Goal: Task Accomplishment & Management: Manage account settings

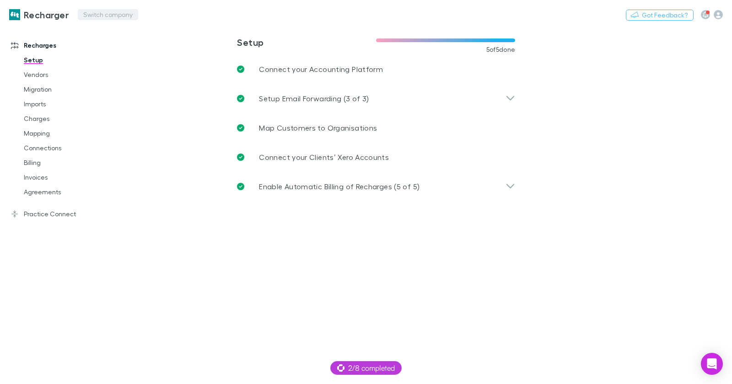
click at [98, 13] on button "Switch company" at bounding box center [108, 14] width 60 height 11
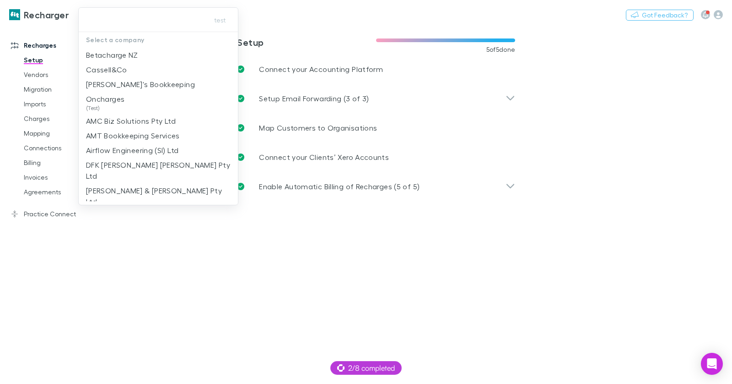
click at [144, 281] on div at bounding box center [366, 192] width 732 height 384
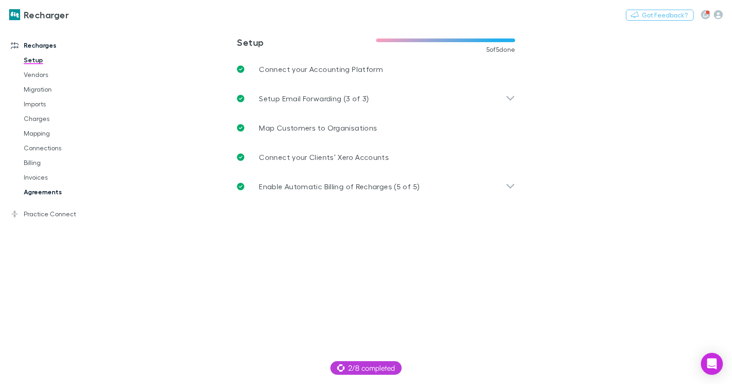
click at [59, 195] on link "Agreements" at bounding box center [64, 191] width 99 height 15
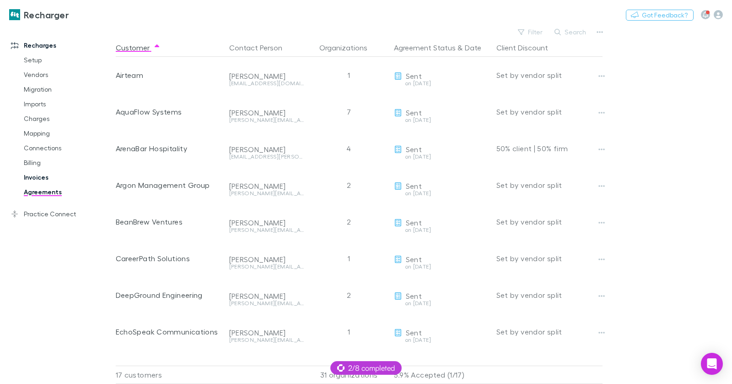
click at [29, 175] on link "Invoices" at bounding box center [64, 177] width 99 height 15
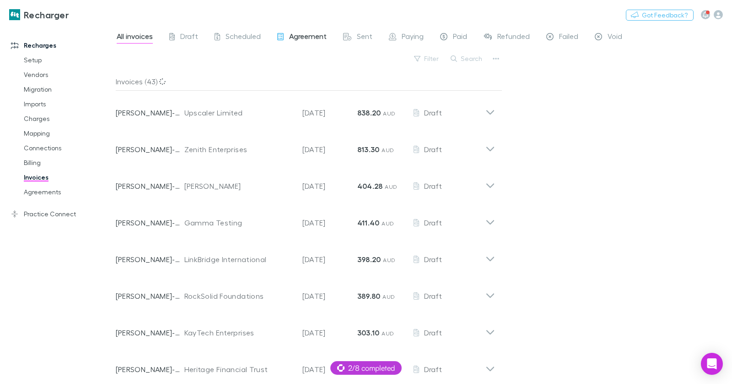
click at [294, 37] on span "Agreement" at bounding box center [308, 38] width 38 height 12
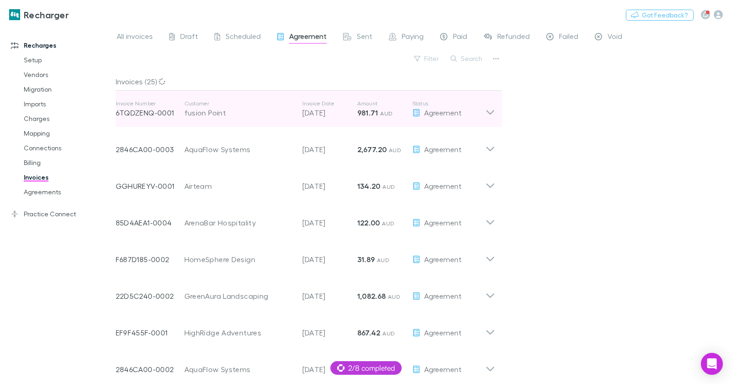
click at [367, 109] on strong "981.71" at bounding box center [367, 112] width 21 height 9
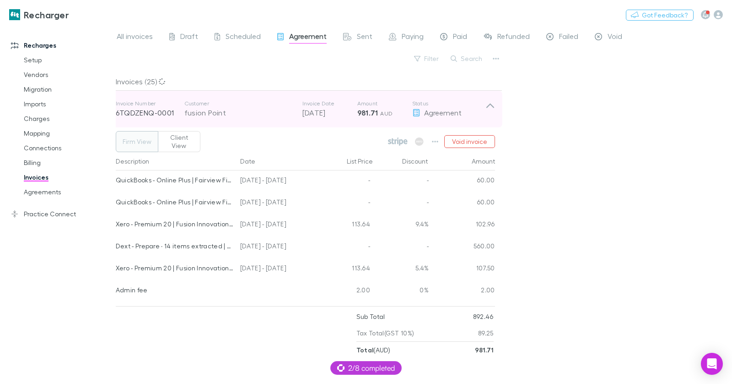
click at [396, 112] on p "981.71 AUD" at bounding box center [384, 112] width 55 height 11
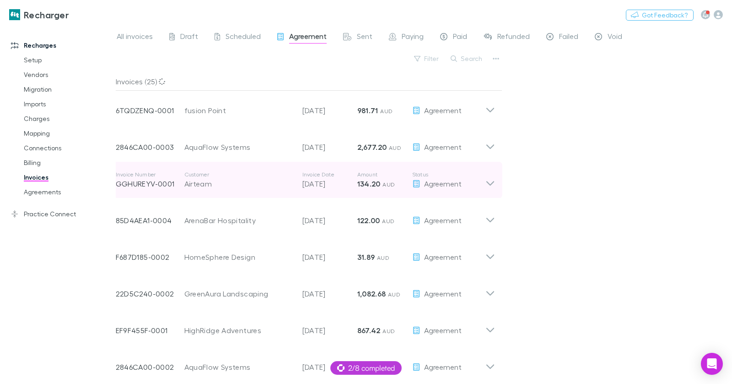
click at [416, 192] on div "Invoice Number GGHUREYV-0001 Customer Airteam Invoice Date [DATE] Amount 134.20…" at bounding box center [301, 179] width 370 height 33
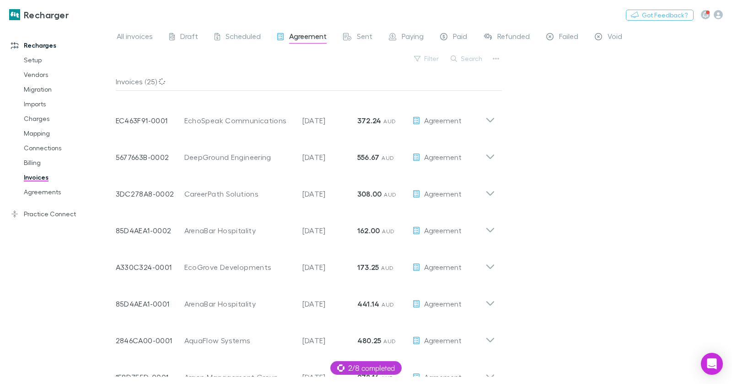
scroll to position [784, 0]
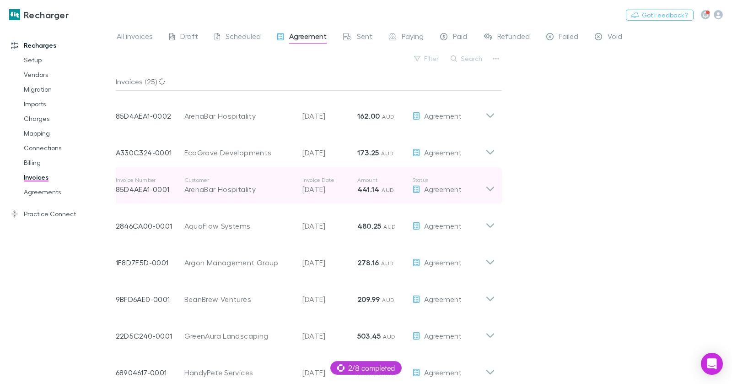
click at [351, 171] on div "Invoice Number 85D4AEA1-0001 Customer ArenaBar Hospitality Invoice Date [DATE] …" at bounding box center [301, 185] width 370 height 33
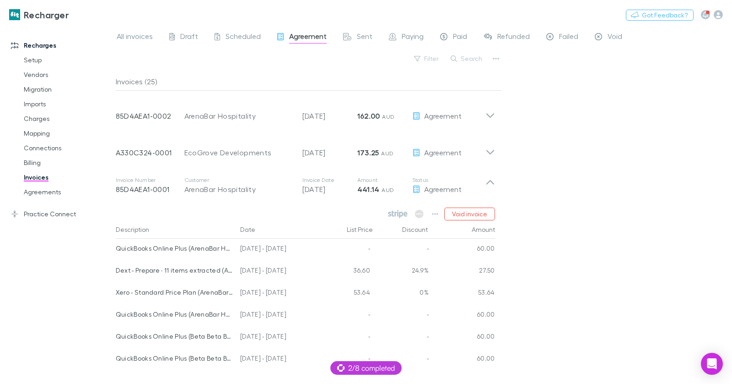
scroll to position [0, 0]
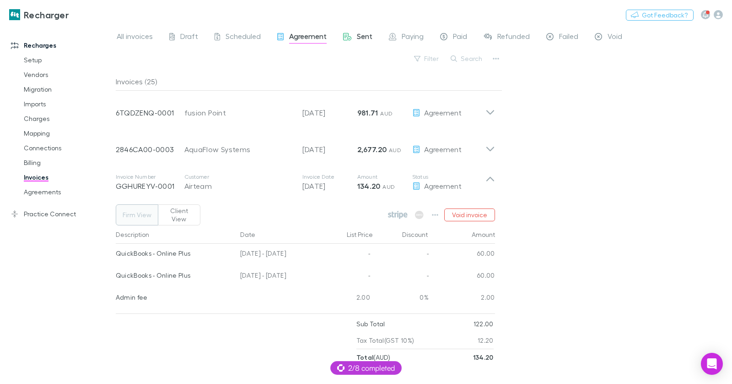
click at [364, 37] on span "Sent" at bounding box center [365, 38] width 16 height 12
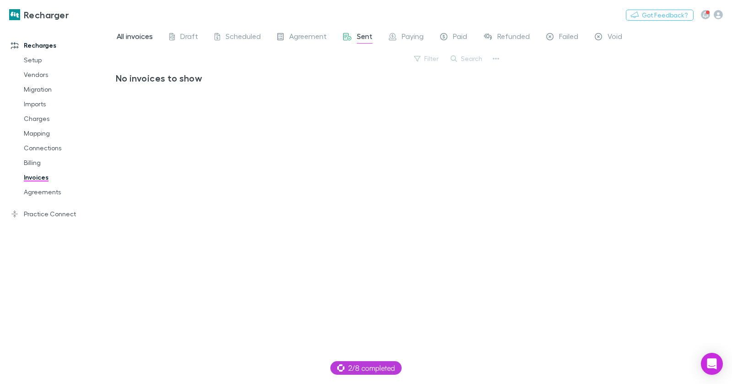
click at [146, 37] on span "All invoices" at bounding box center [135, 38] width 36 height 12
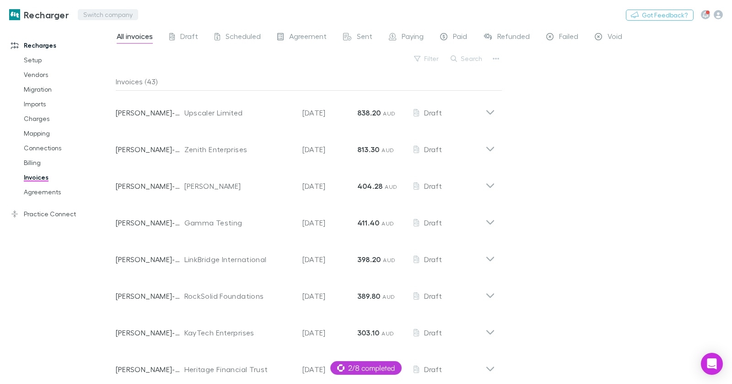
click at [86, 17] on button "Switch company" at bounding box center [108, 14] width 60 height 11
type input "****"
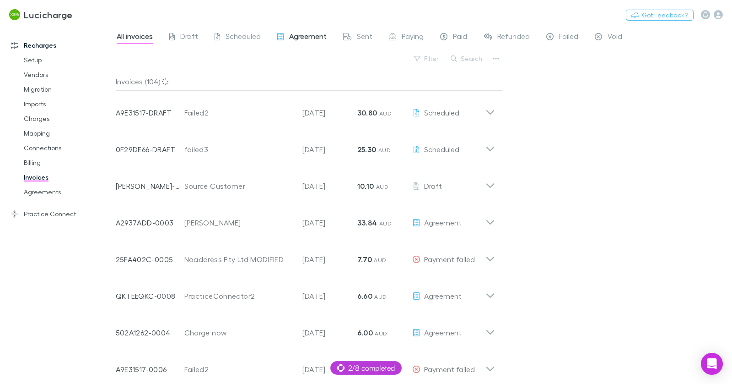
click at [313, 37] on span "Agreement" at bounding box center [308, 38] width 38 height 12
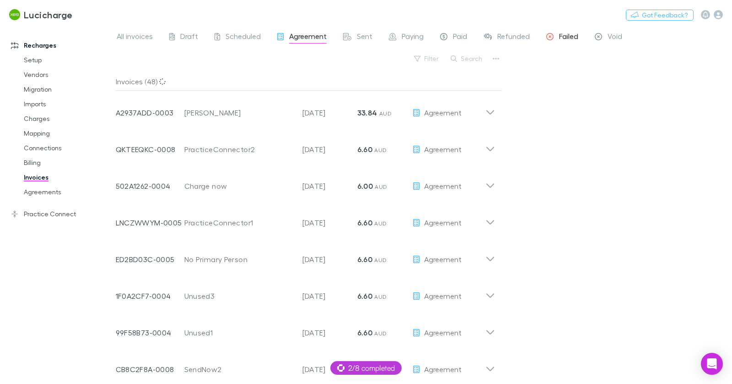
click at [571, 36] on span "Failed" at bounding box center [568, 38] width 19 height 12
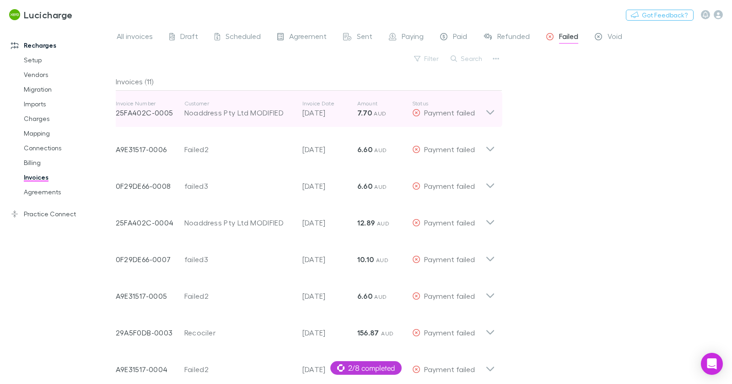
click at [397, 113] on p "7.70 AUD" at bounding box center [384, 112] width 55 height 11
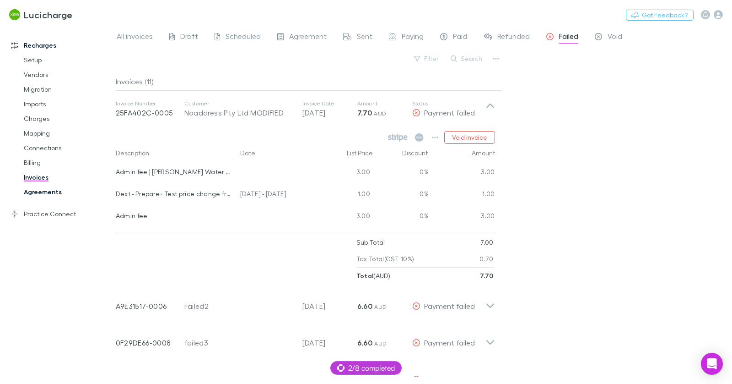
click at [32, 195] on link "Agreements" at bounding box center [64, 191] width 99 height 15
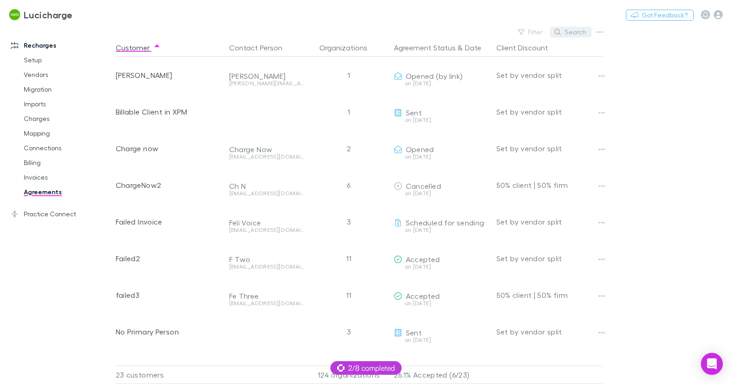
click at [580, 33] on button "Search" at bounding box center [571, 32] width 42 height 11
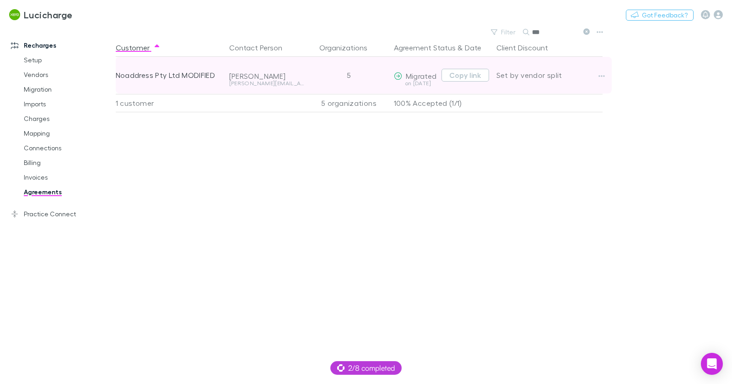
type input "***"
click at [179, 76] on div "Noaddress Pty Ltd MODIFIED" at bounding box center [169, 75] width 106 height 37
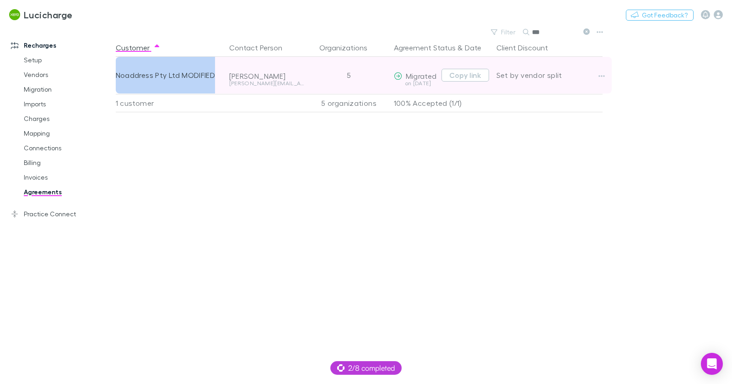
click at [179, 76] on div "Noaddress Pty Ltd MODIFIED" at bounding box center [169, 75] width 106 height 37
copy div "Noaddress Pty Ltd MODIFIED"
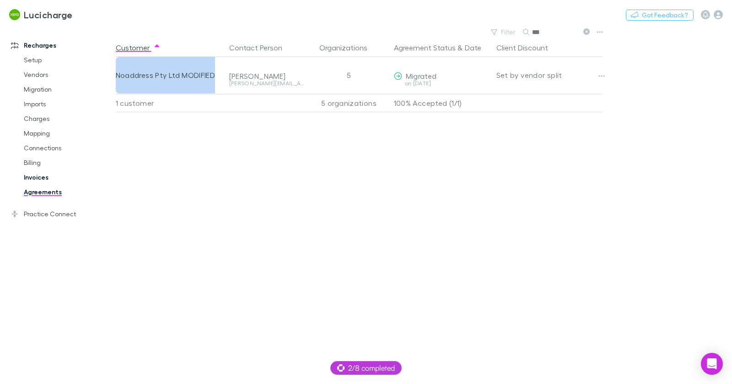
click at [35, 181] on link "Invoices" at bounding box center [64, 177] width 99 height 15
click at [38, 177] on link "Invoices" at bounding box center [64, 177] width 99 height 15
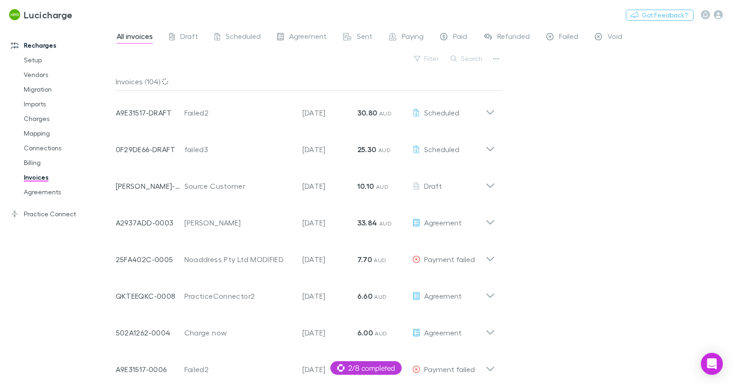
click at [475, 57] on button "Search" at bounding box center [467, 58] width 42 height 11
paste input "**********"
type input "**********"
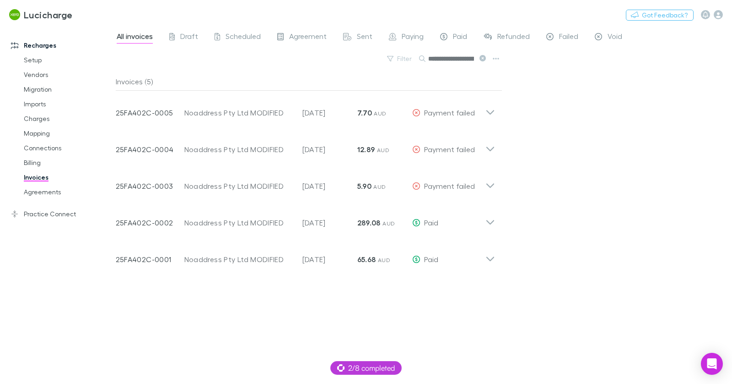
scroll to position [0, 33]
click at [48, 193] on link "Agreements" at bounding box center [64, 191] width 99 height 15
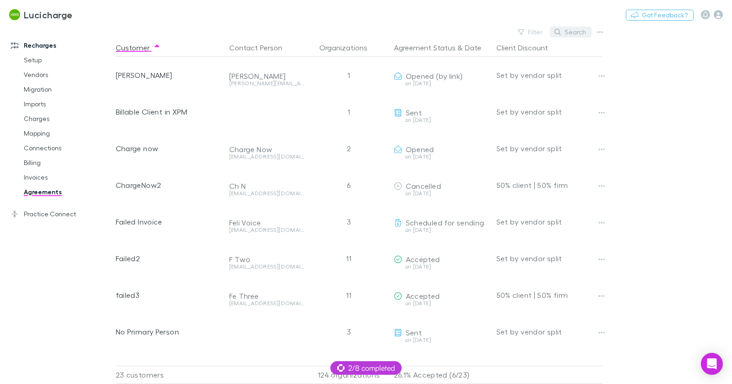
click at [570, 32] on button "Search" at bounding box center [571, 32] width 42 height 11
paste input "**********"
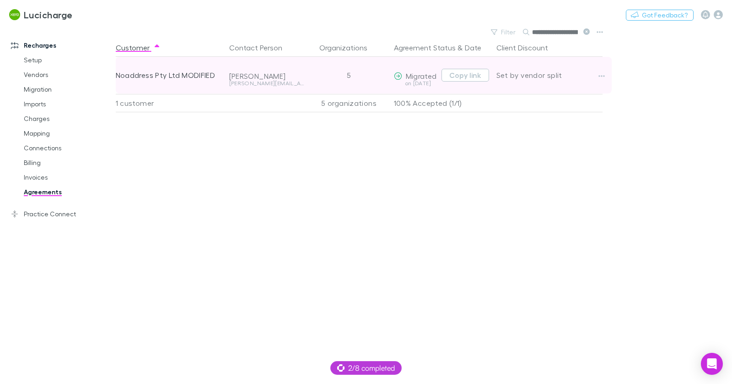
scroll to position [0, 33]
type input "**********"
click at [605, 76] on button "button" at bounding box center [601, 76] width 13 height 13
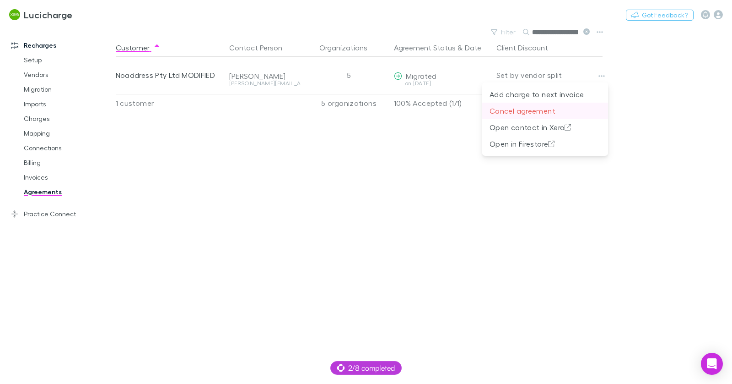
click at [524, 112] on p "Cancel agreement" at bounding box center [545, 110] width 111 height 11
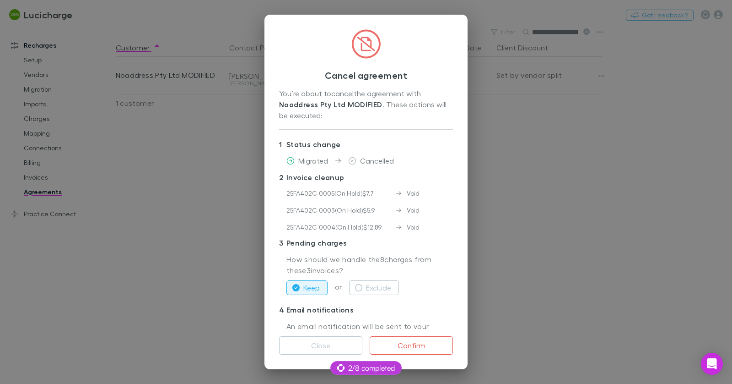
scroll to position [0, 0]
click at [314, 346] on button "Close" at bounding box center [320, 345] width 83 height 18
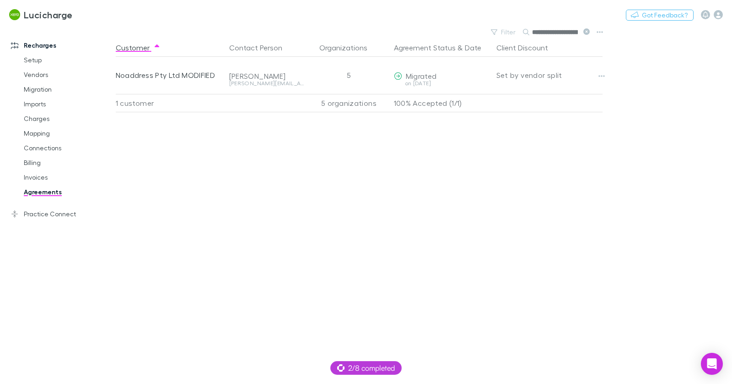
scroll to position [0, 33]
click at [46, 176] on link "Invoices" at bounding box center [64, 177] width 99 height 15
drag, startPoint x: 36, startPoint y: 183, endPoint x: 43, endPoint y: 185, distance: 8.1
click at [36, 183] on link "Invoices" at bounding box center [64, 177] width 99 height 15
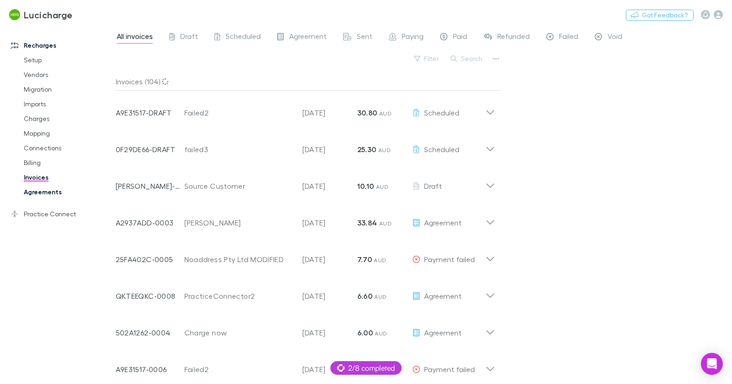
click at [42, 195] on link "Agreements" at bounding box center [64, 191] width 99 height 15
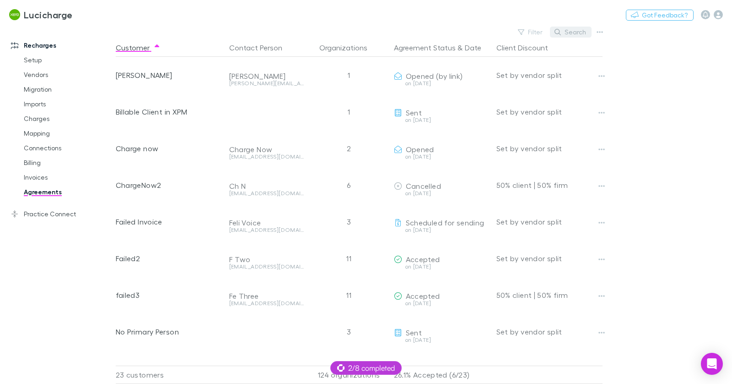
click at [579, 35] on button "Search" at bounding box center [571, 32] width 42 height 11
paste input "**********"
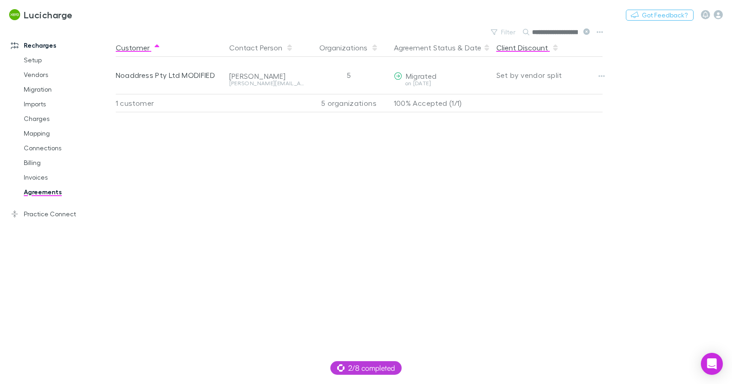
scroll to position [0, 33]
type input "**********"
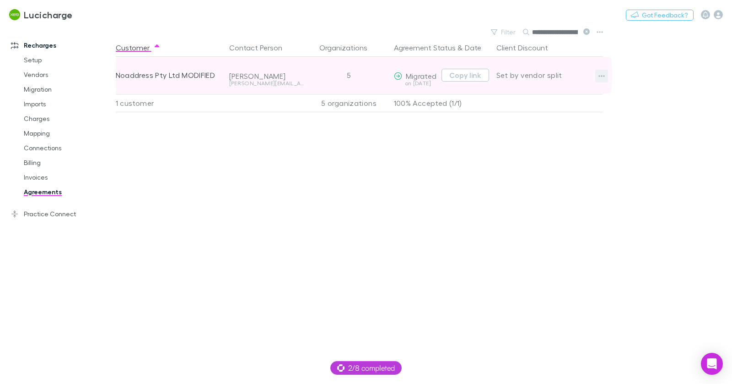
click at [600, 78] on icon "button" at bounding box center [602, 75] width 6 height 7
click at [601, 76] on div at bounding box center [366, 192] width 732 height 384
click at [601, 76] on icon "button" at bounding box center [602, 76] width 6 height 2
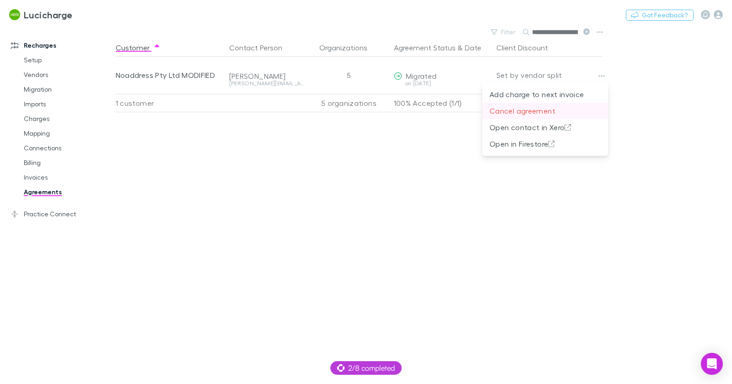
click at [542, 113] on p "Cancel agreement" at bounding box center [545, 110] width 111 height 11
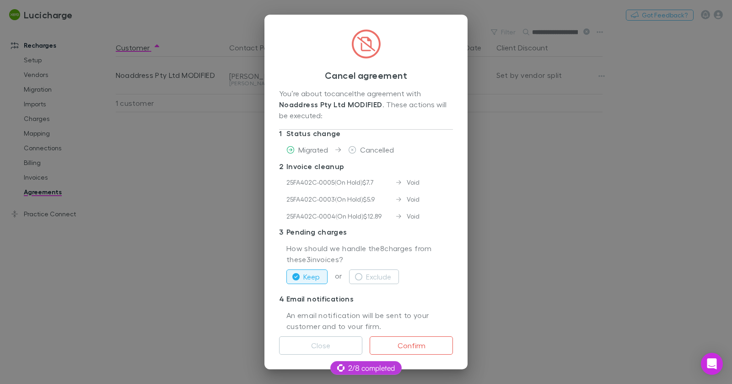
scroll to position [6, 0]
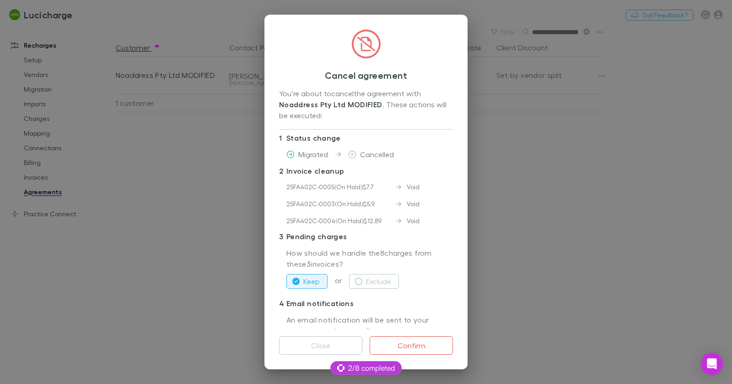
click at [210, 195] on div "Cancel agreement You’re about to cancel the agreement with Noaddress Pty Ltd MO…" at bounding box center [366, 192] width 732 height 384
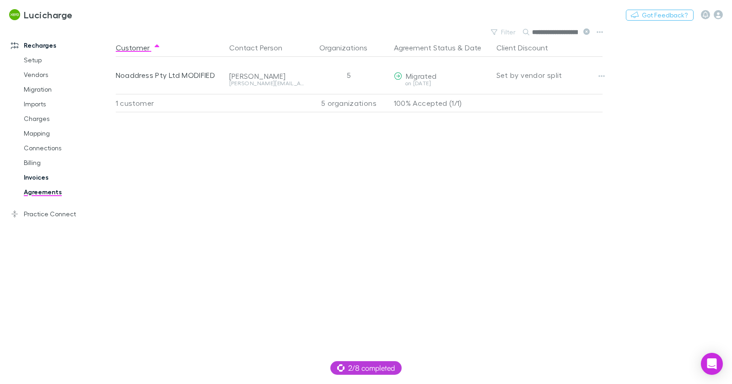
scroll to position [0, 33]
drag, startPoint x: 36, startPoint y: 176, endPoint x: 54, endPoint y: 173, distance: 18.1
click at [36, 176] on link "Invoices" at bounding box center [64, 177] width 99 height 15
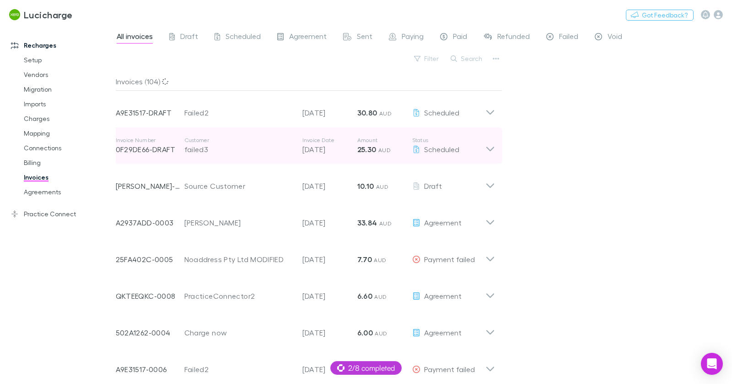
click at [265, 152] on div "failed3" at bounding box center [238, 149] width 109 height 11
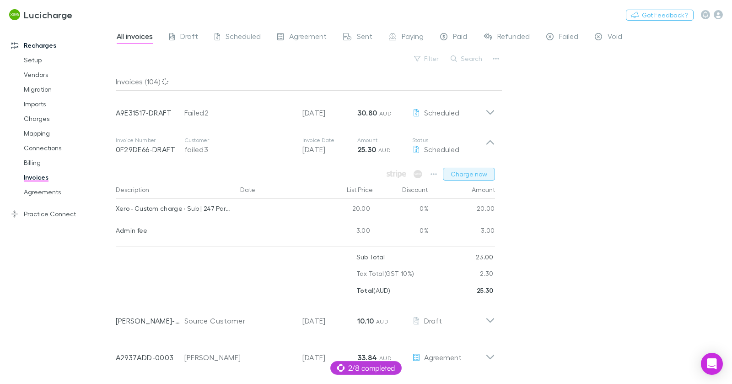
click at [458, 175] on button "Charge now" at bounding box center [469, 174] width 52 height 13
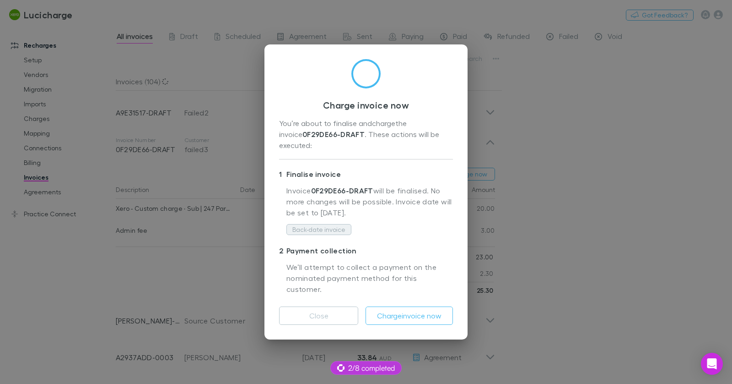
click at [337, 232] on button "Back-date invoice" at bounding box center [318, 229] width 65 height 11
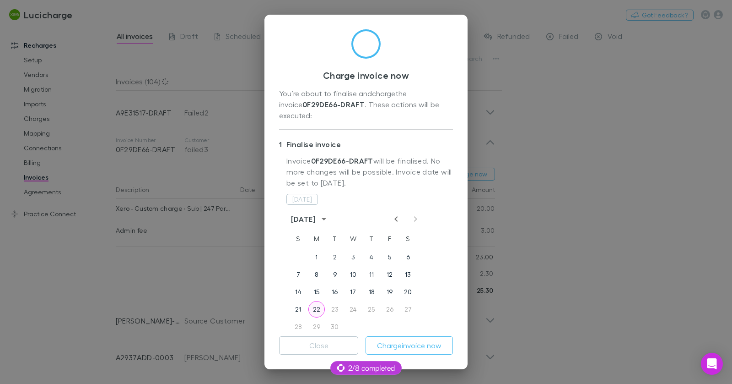
click at [317, 301] on button "22" at bounding box center [316, 309] width 16 height 16
click at [432, 346] on button "Charge invoice now" at bounding box center [409, 345] width 87 height 18
click at [322, 347] on button "Close" at bounding box center [318, 345] width 79 height 18
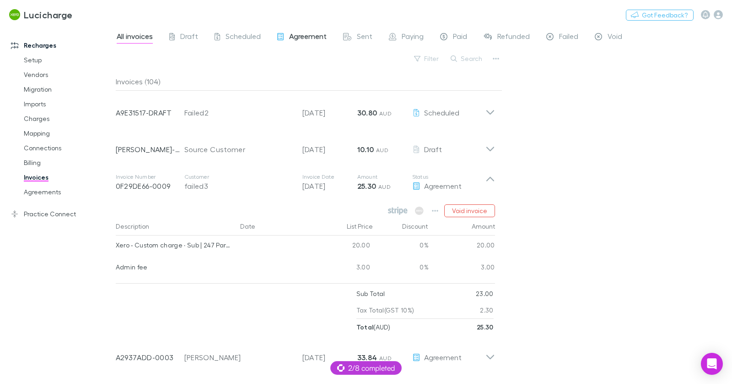
click at [290, 38] on span "Agreement" at bounding box center [308, 38] width 38 height 12
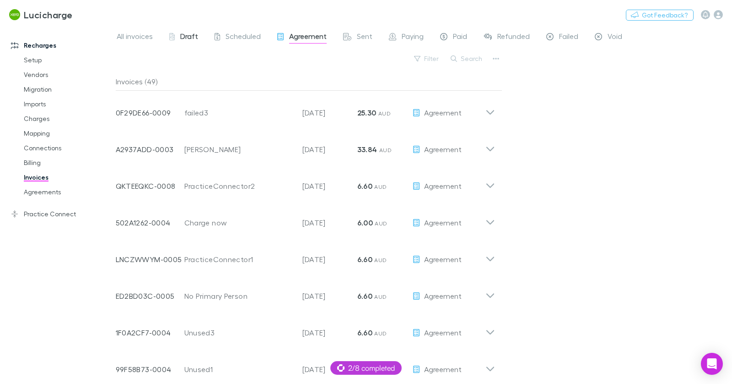
click at [189, 36] on span "Draft" at bounding box center [189, 38] width 18 height 12
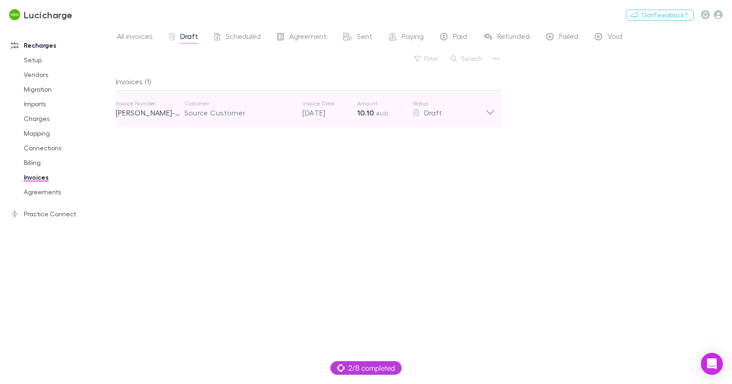
click at [275, 118] on div "Source Customer" at bounding box center [238, 112] width 109 height 11
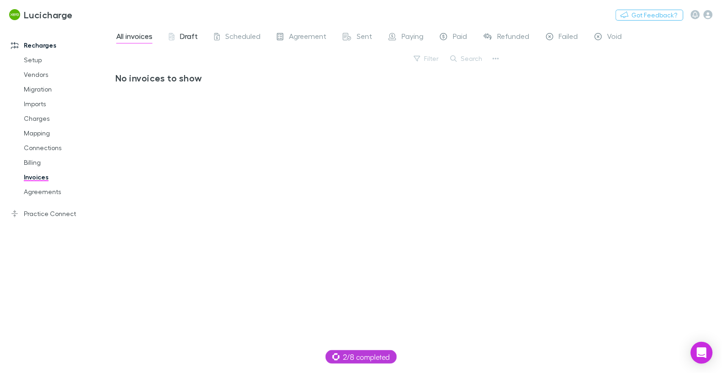
click at [181, 28] on div "Lucicharge Switch company Nothing Got Feedback?" at bounding box center [361, 14] width 722 height 29
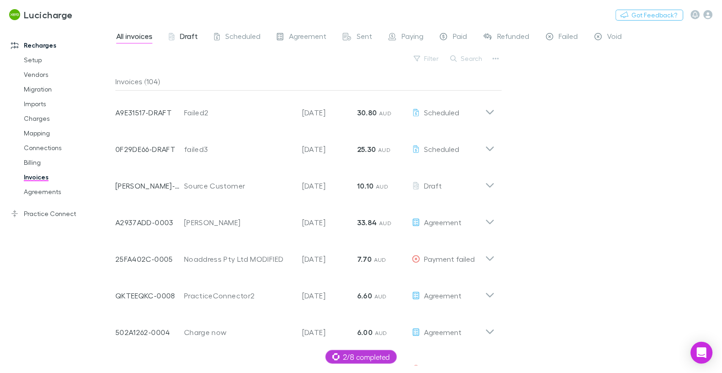
click at [182, 34] on span "Draft" at bounding box center [189, 38] width 18 height 12
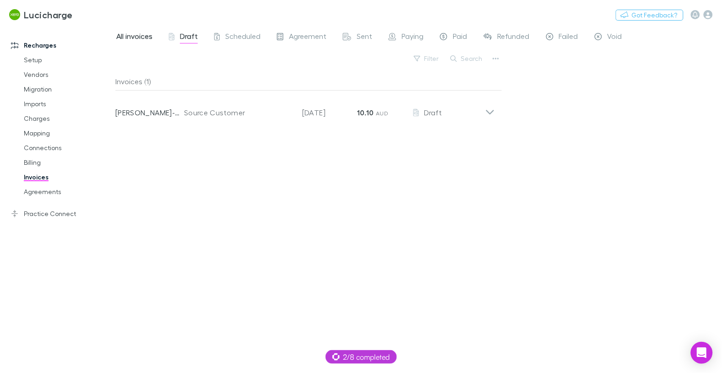
click at [142, 37] on span "All invoices" at bounding box center [134, 38] width 36 height 12
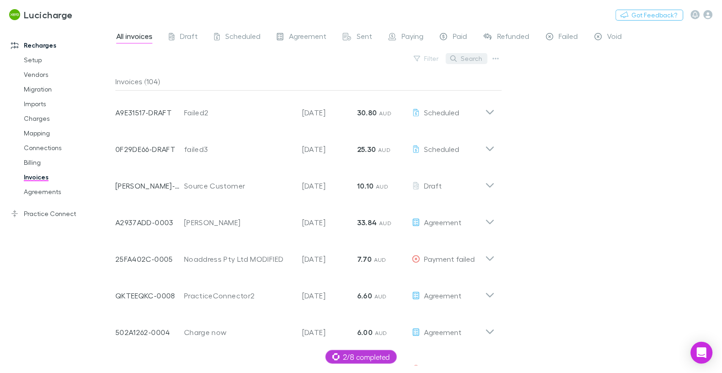
click at [468, 56] on button "Search" at bounding box center [467, 58] width 42 height 11
paste input "**********"
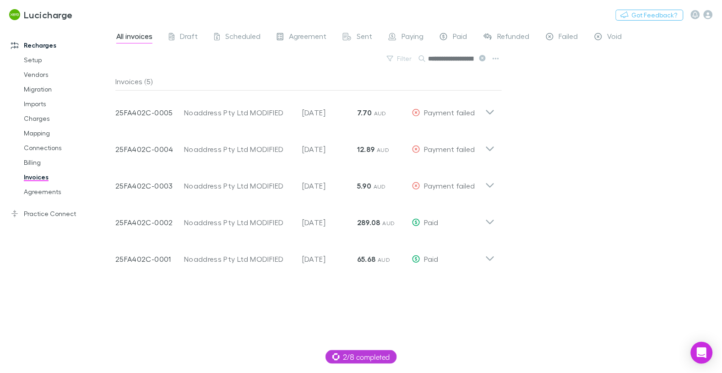
scroll to position [0, 33]
type input "**********"
click at [41, 120] on link "Charges" at bounding box center [64, 118] width 99 height 15
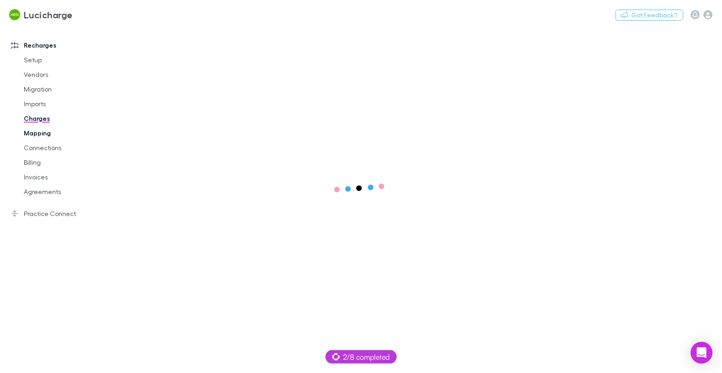
click at [40, 135] on link "Mapping" at bounding box center [64, 133] width 99 height 15
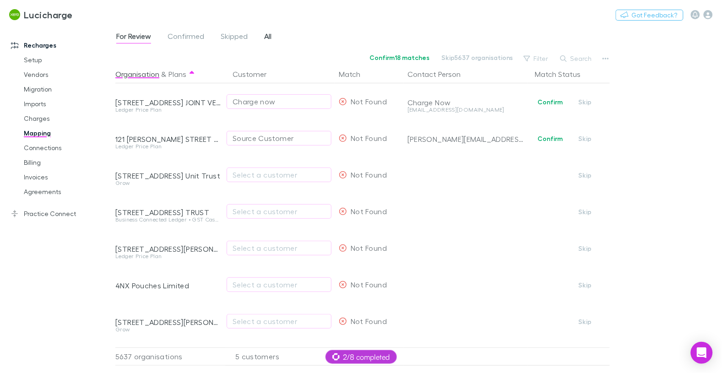
click at [269, 35] on span "All" at bounding box center [267, 38] width 7 height 12
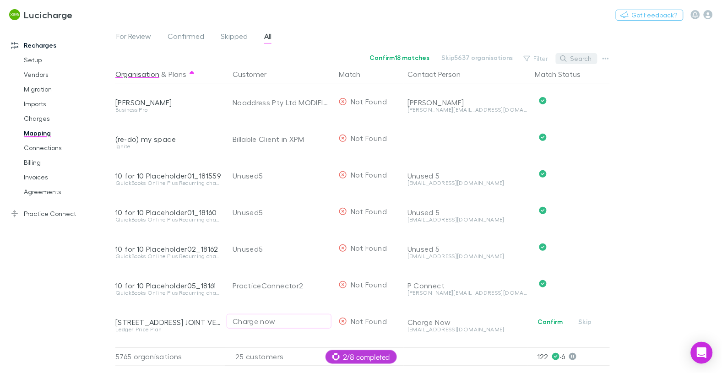
click at [576, 56] on button "Search" at bounding box center [577, 58] width 42 height 11
paste input "**********"
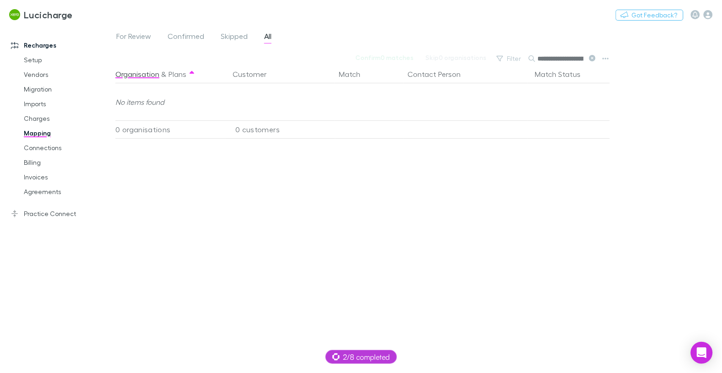
scroll to position [0, 214]
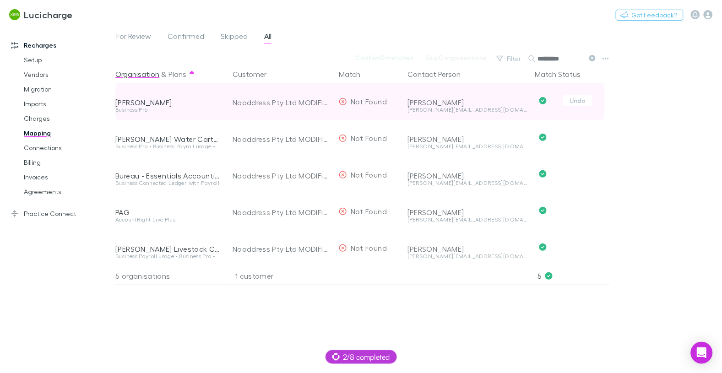
type input "*********"
click at [153, 102] on div "Jamie L Horan" at bounding box center [168, 102] width 106 height 9
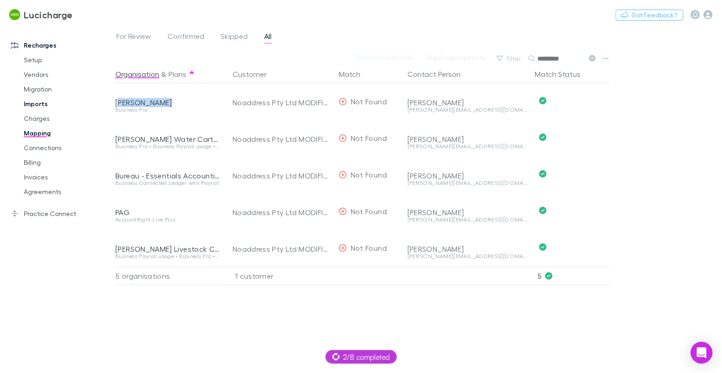
copy div "Jamie L Horan"
click at [40, 117] on link "Charges" at bounding box center [64, 118] width 99 height 15
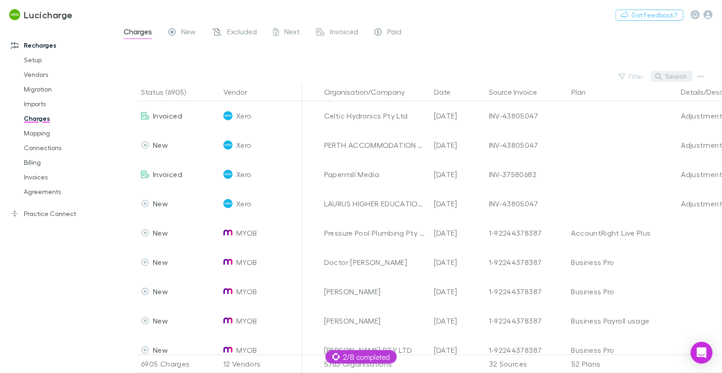
click at [678, 74] on button "Search" at bounding box center [672, 76] width 42 height 11
paste input "**********"
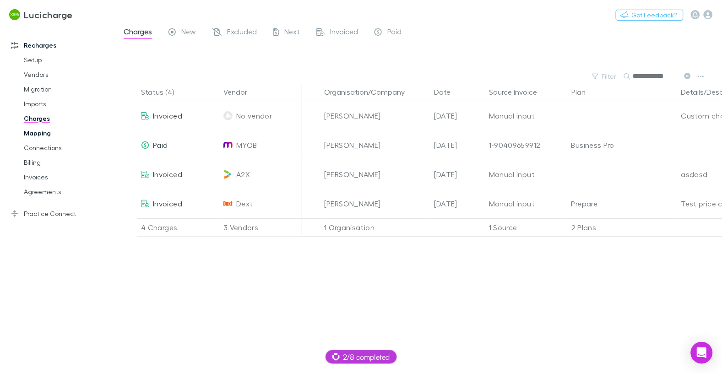
type input "**********"
drag, startPoint x: 41, startPoint y: 131, endPoint x: 15, endPoint y: 142, distance: 28.9
click at [41, 131] on link "Mapping" at bounding box center [64, 133] width 99 height 15
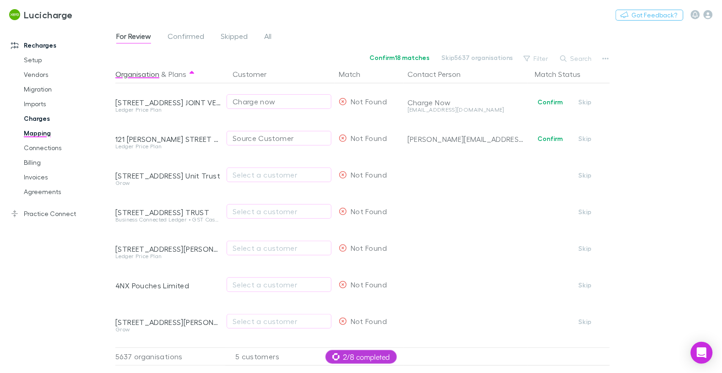
click at [43, 121] on link "Charges" at bounding box center [64, 118] width 99 height 15
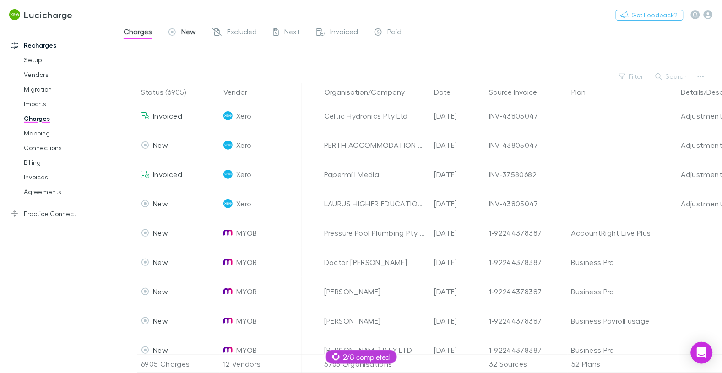
click at [181, 34] on div "New" at bounding box center [181, 33] width 27 height 12
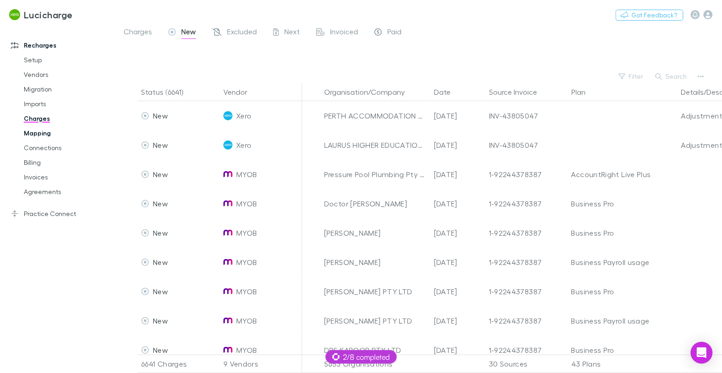
click at [56, 133] on link "Mapping" at bounding box center [64, 133] width 99 height 15
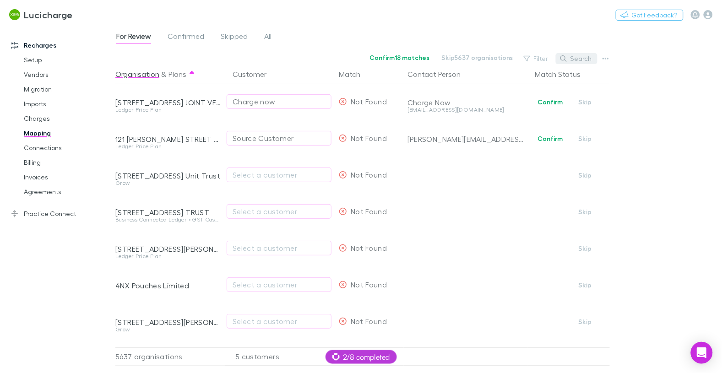
click at [571, 60] on button "Search" at bounding box center [577, 58] width 42 height 11
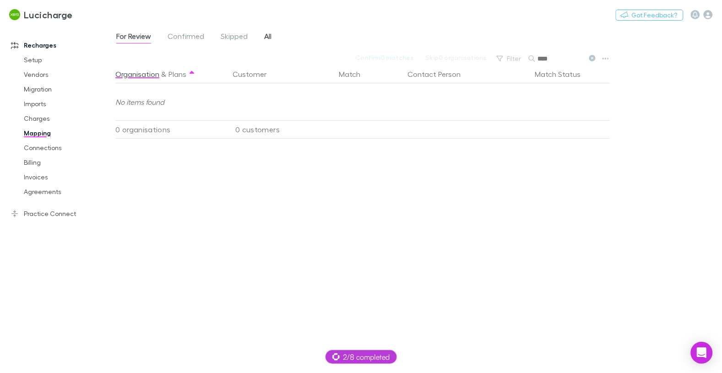
type input "****"
click at [267, 38] on span "All" at bounding box center [267, 38] width 7 height 12
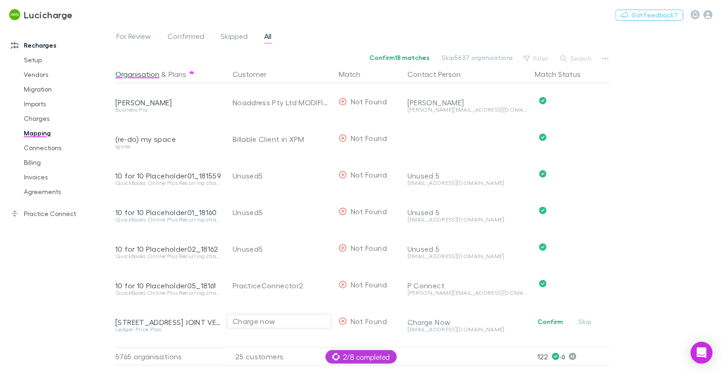
click at [578, 61] on button "Search" at bounding box center [577, 58] width 42 height 11
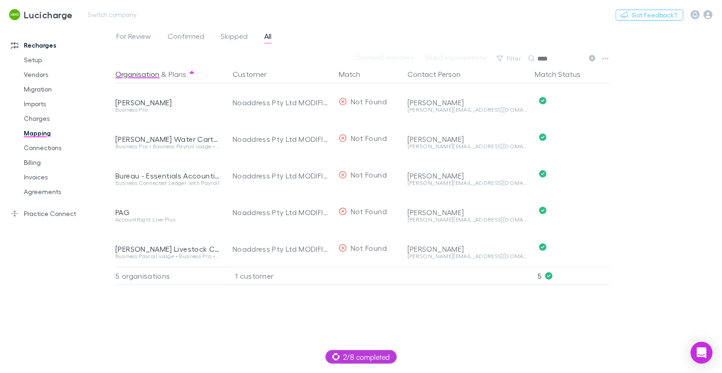
type input "****"
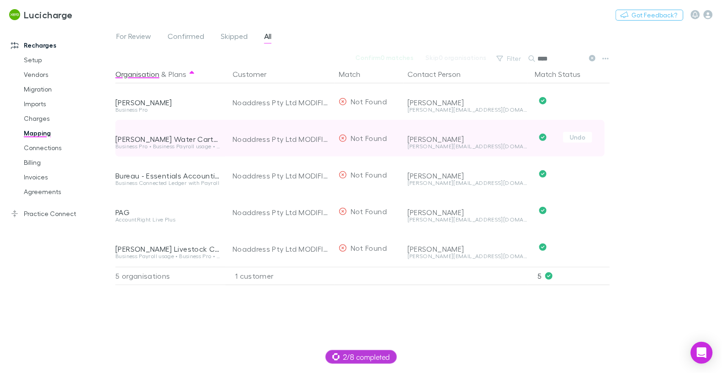
click at [160, 140] on div "Bellman Water Cartage Pty Ltd" at bounding box center [168, 139] width 106 height 9
click at [164, 140] on div "Bellman Water Cartage Pty Ltd" at bounding box center [168, 139] width 106 height 9
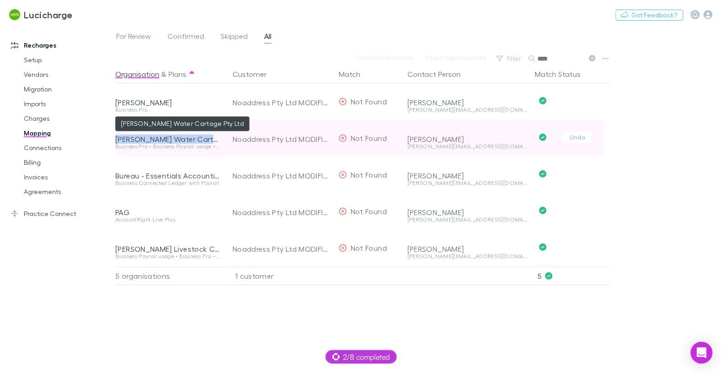
click at [164, 140] on div "Bellman Water Cartage Pty Ltd" at bounding box center [168, 139] width 106 height 9
click at [149, 137] on div "Bellman Water Cartage Pty Ltd" at bounding box center [168, 139] width 106 height 9
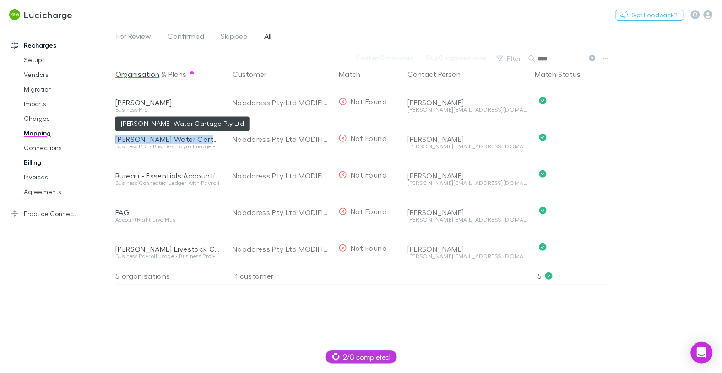
drag, startPoint x: 149, startPoint y: 137, endPoint x: 88, endPoint y: 166, distance: 67.6
click at [149, 137] on div "Bellman Water Cartage Pty Ltd" at bounding box center [168, 139] width 106 height 9
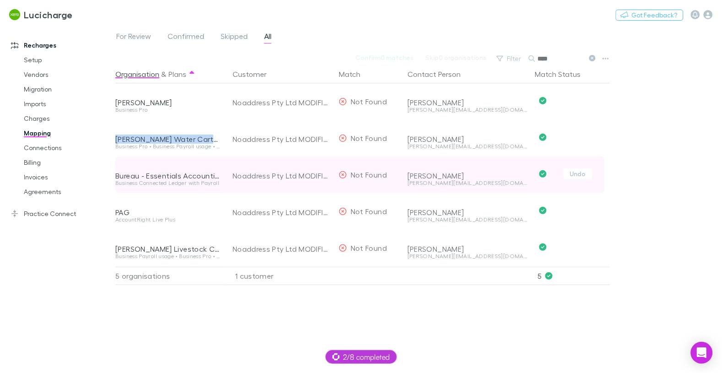
click at [158, 175] on div "Bureau - Essentials Accounting 245" at bounding box center [168, 175] width 106 height 9
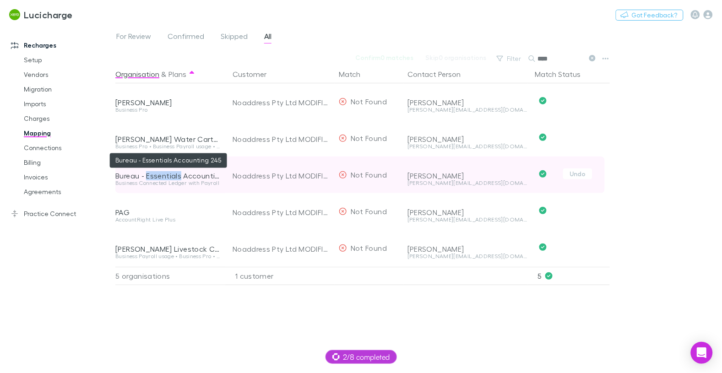
click at [158, 175] on div "Bureau - Essentials Accounting 245" at bounding box center [168, 175] width 106 height 9
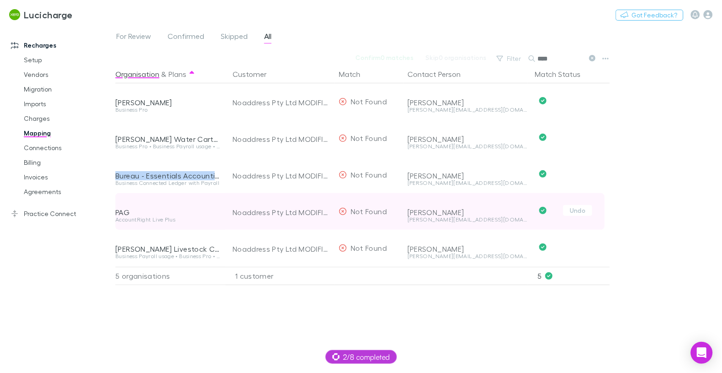
click at [125, 211] on div "PAG" at bounding box center [168, 212] width 106 height 9
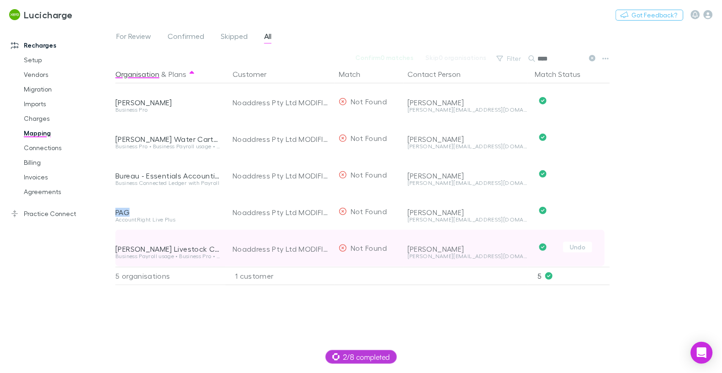
click at [142, 249] on div "Woodall Livestock Cartage Pty Ltd" at bounding box center [168, 248] width 106 height 9
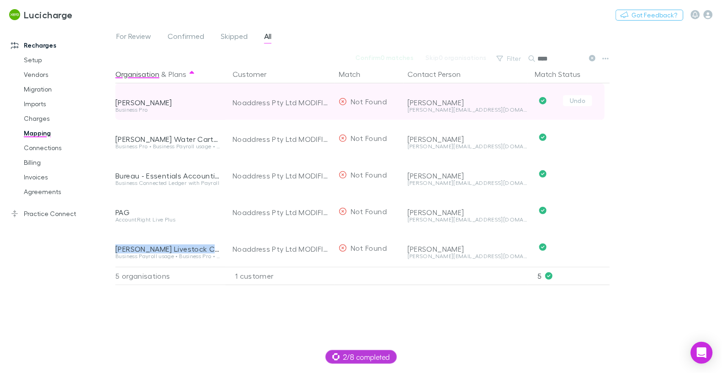
click at [146, 100] on div "Jamie L Horan" at bounding box center [168, 102] width 106 height 9
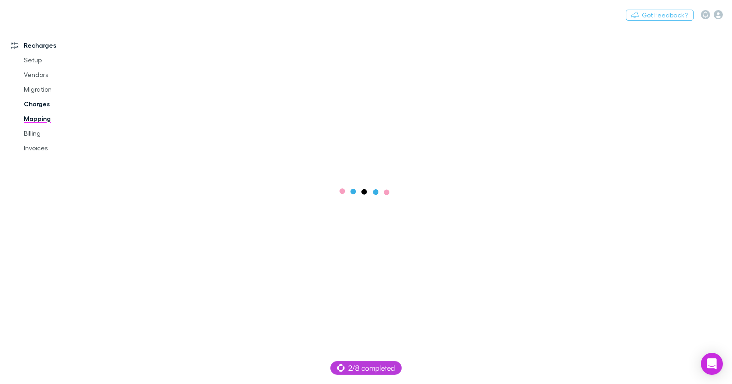
click at [44, 104] on link "Charges" at bounding box center [64, 104] width 99 height 15
click at [33, 110] on div "Setup Vendors Migration Imports Charges Mapping Connections Billing Invoices Ag…" at bounding box center [64, 126] width 99 height 146
click at [34, 108] on link "Imports" at bounding box center [64, 104] width 99 height 15
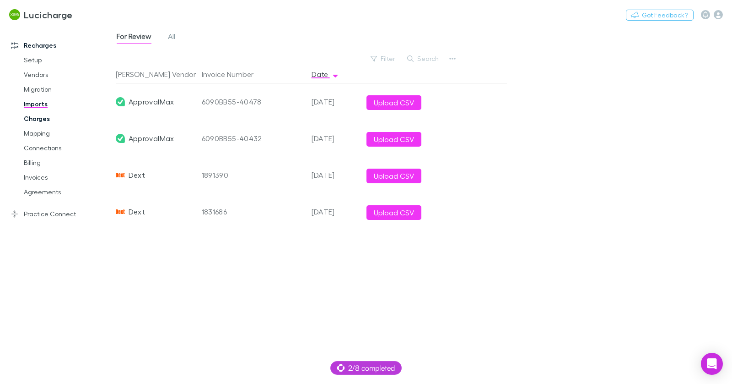
click at [39, 124] on link "Charges" at bounding box center [64, 118] width 99 height 15
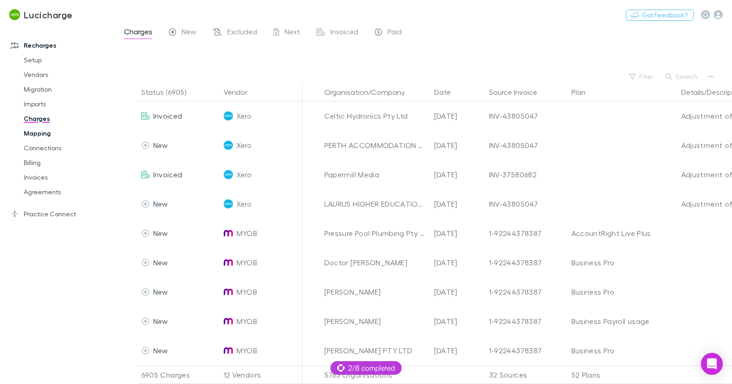
click at [35, 133] on link "Mapping" at bounding box center [64, 133] width 99 height 15
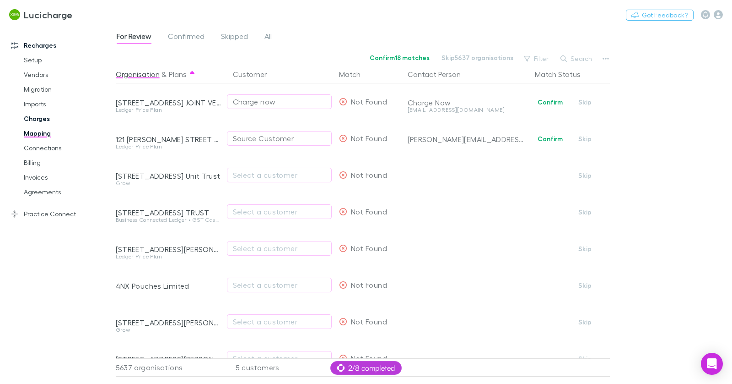
click at [42, 118] on link "Charges" at bounding box center [64, 118] width 99 height 15
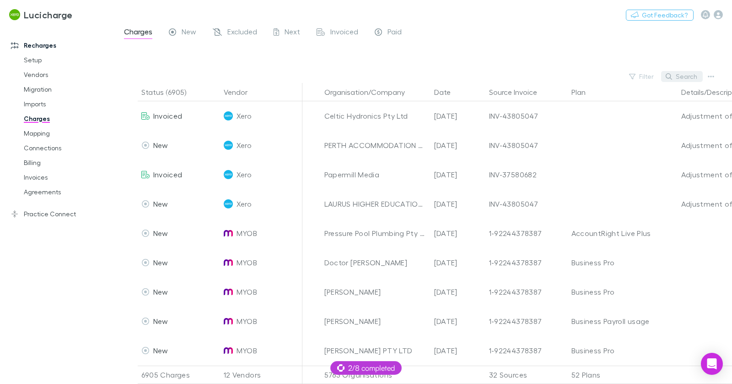
click at [692, 76] on button "Search" at bounding box center [682, 76] width 42 height 11
paste input "**********"
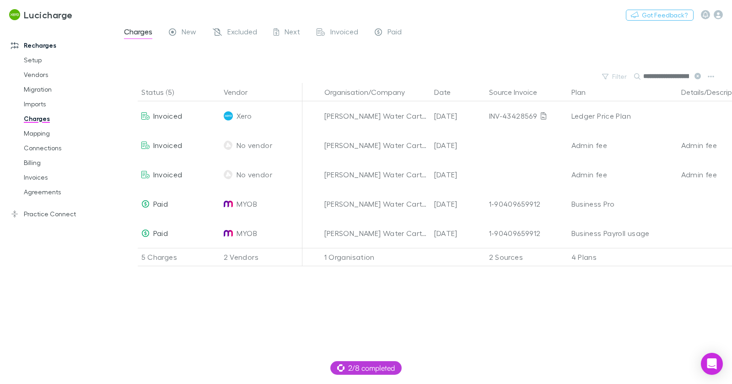
scroll to position [0, 40]
click at [678, 73] on input "**********" at bounding box center [666, 76] width 46 height 13
paste input "*****"
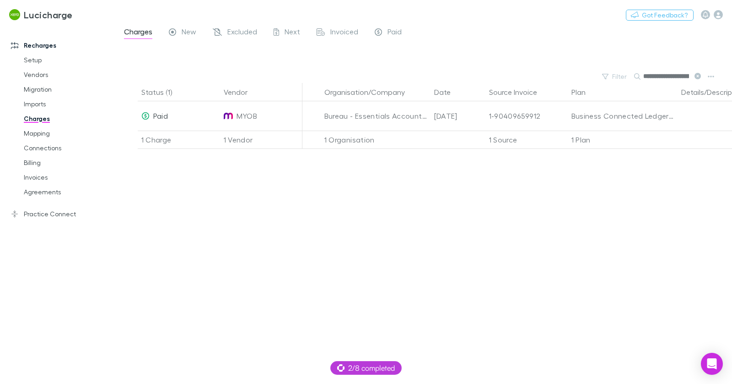
scroll to position [0, 50]
click at [676, 76] on input "**********" at bounding box center [666, 76] width 46 height 13
paste input "text"
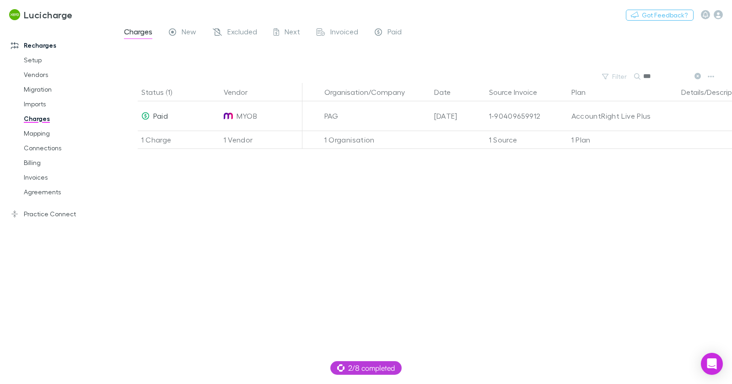
click at [654, 76] on input "***" at bounding box center [666, 76] width 46 height 13
paste input "**********"
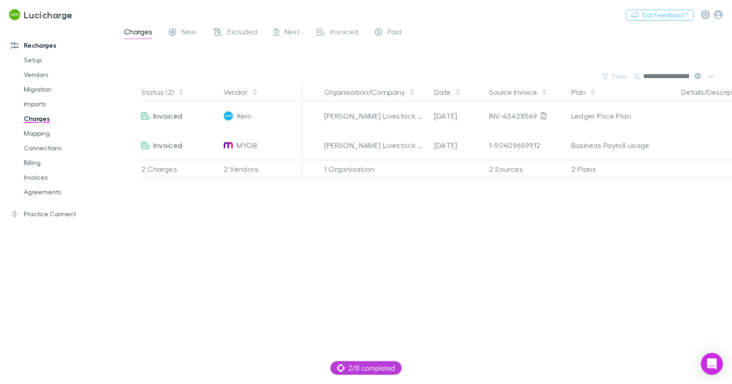
scroll to position [0, 49]
click at [676, 76] on input "**********" at bounding box center [666, 76] width 46 height 13
click at [676, 75] on input "**********" at bounding box center [666, 76] width 46 height 13
paste input "text"
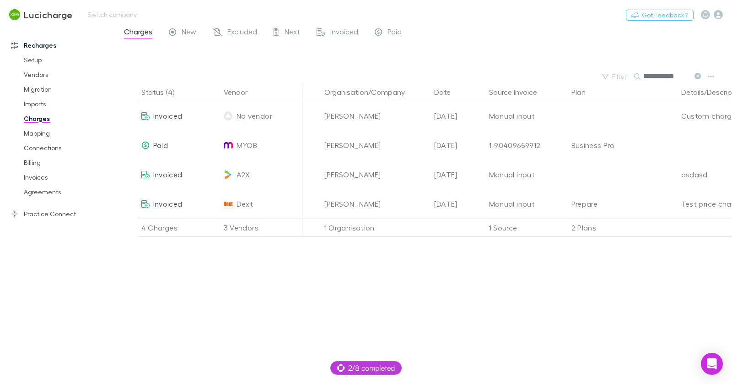
type input "**********"
